Goal: Information Seeking & Learning: Learn about a topic

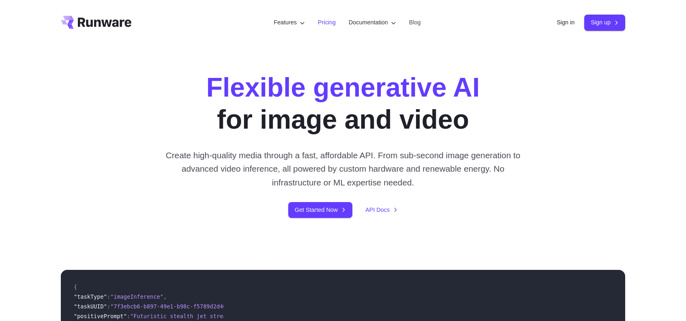
click at [327, 30] on li "Pricing" at bounding box center [326, 22] width 31 height 22
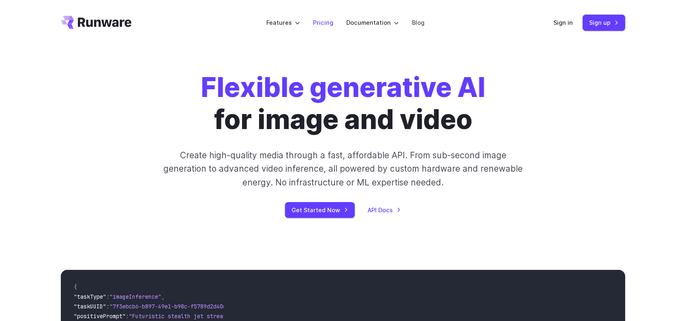
click at [318, 21] on link "Pricing" at bounding box center [323, 22] width 20 height 9
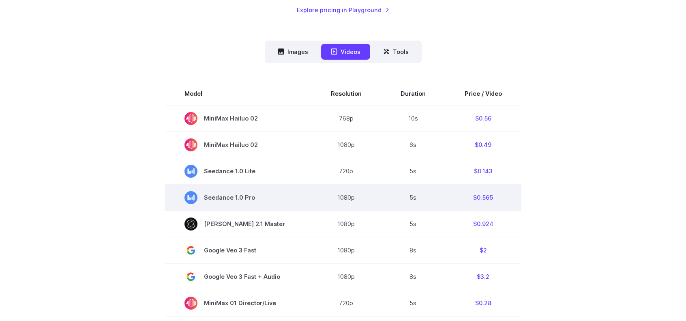
scroll to position [203, 0]
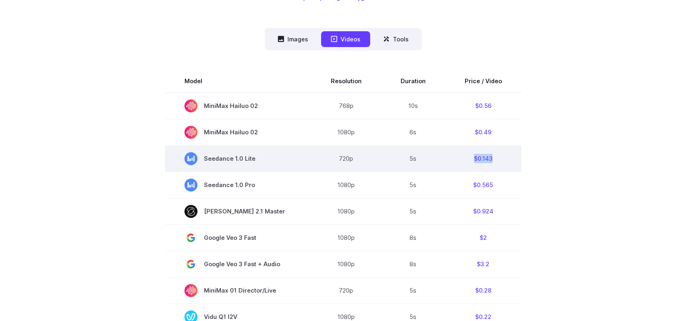
drag, startPoint x: 460, startPoint y: 157, endPoint x: 512, endPoint y: 160, distance: 52.8
click at [512, 160] on td "$0.143" at bounding box center [483, 158] width 76 height 26
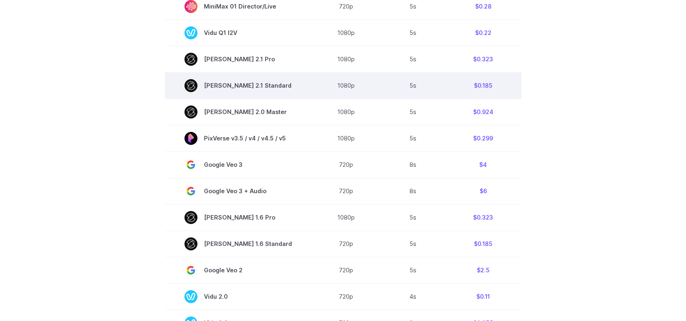
scroll to position [527, 0]
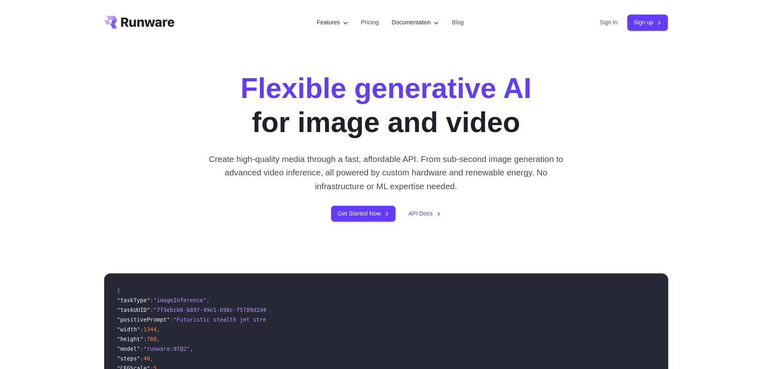
click at [602, 19] on link "Sign in" at bounding box center [609, 22] width 18 height 9
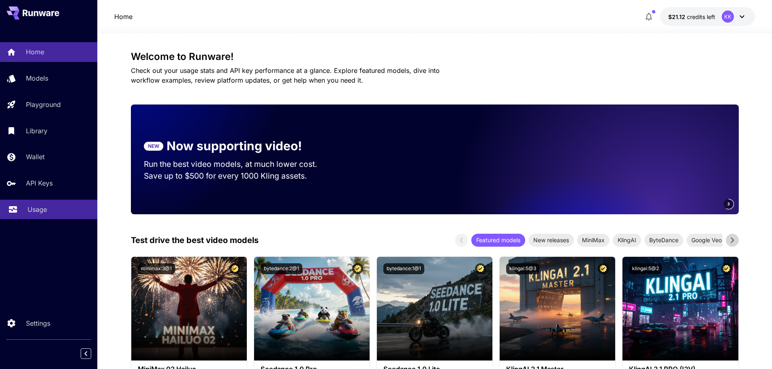
click at [49, 201] on link "Usage" at bounding box center [48, 210] width 97 height 20
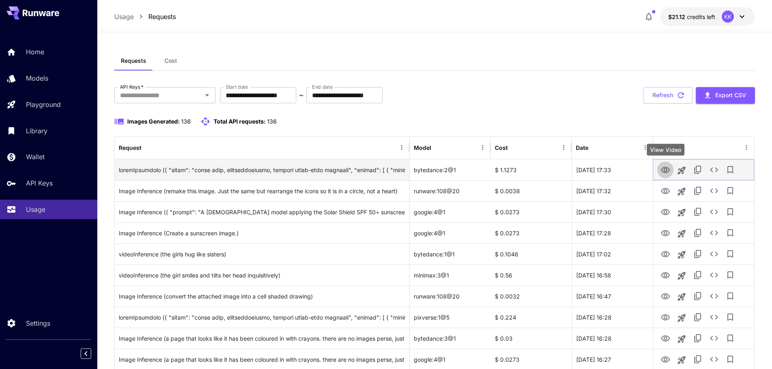
click at [661, 171] on icon "View Video" at bounding box center [666, 170] width 10 height 10
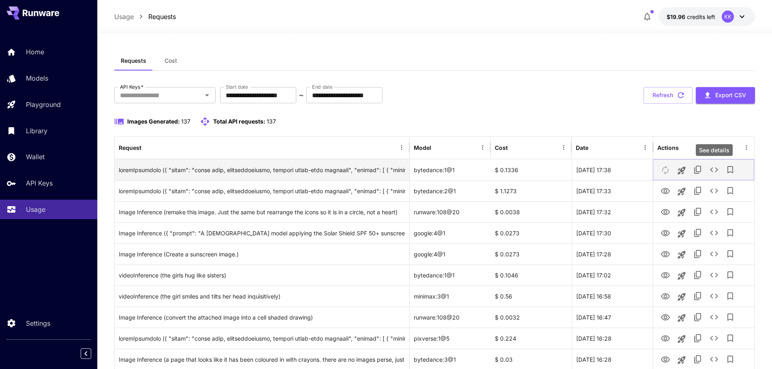
click at [712, 167] on icon "See details" at bounding box center [714, 170] width 10 height 10
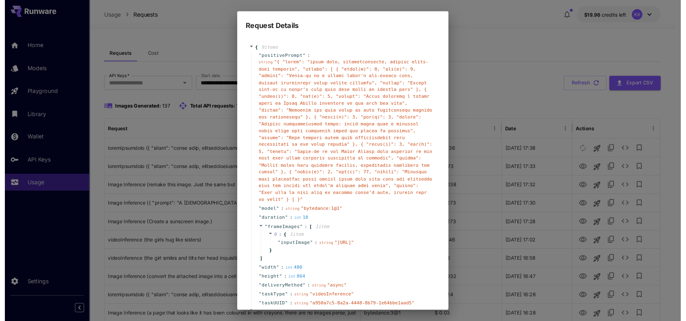
scroll to position [54, 0]
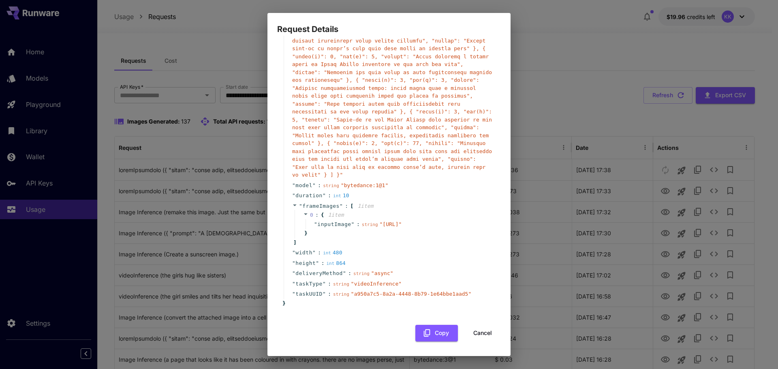
click at [477, 336] on button "Cancel" at bounding box center [482, 333] width 36 height 17
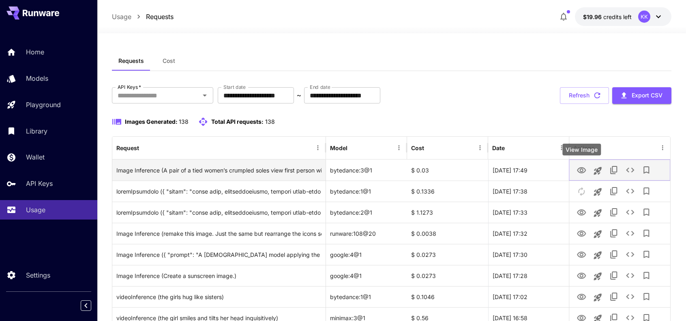
click at [576, 168] on icon "View Image" at bounding box center [581, 170] width 10 height 10
